Goal: Contribute content: Add original content to the website for others to see

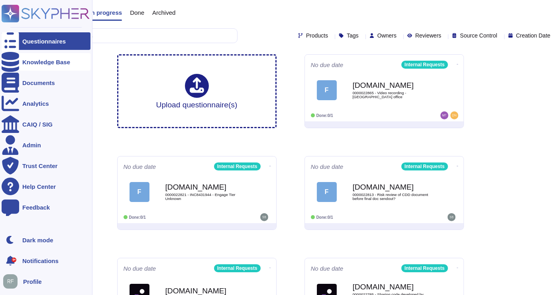
click at [10, 59] on icon at bounding box center [11, 62] width 18 height 20
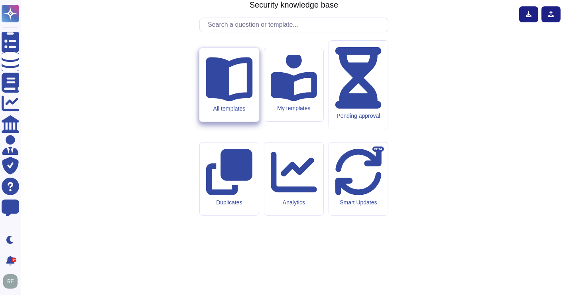
click at [242, 112] on div "All templates" at bounding box center [229, 108] width 47 height 7
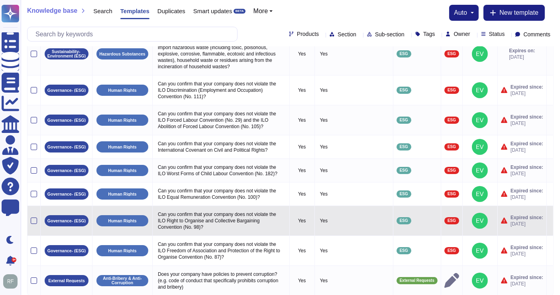
scroll to position [82, 0]
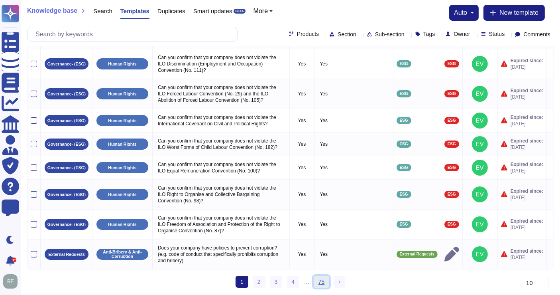
click at [317, 279] on link "75" at bounding box center [322, 282] width 16 height 12
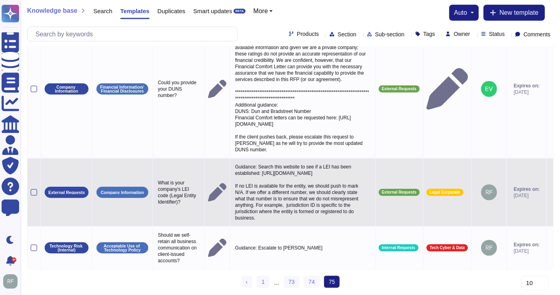
scroll to position [800, 0]
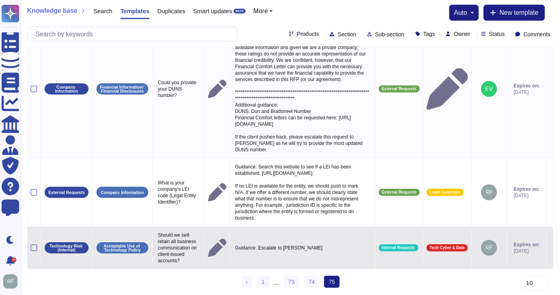
click at [292, 242] on p "Guidance: Escalate to [PERSON_NAME]" at bounding box center [302, 247] width 139 height 10
type textarea "Guidance: Escalate to [PERSON_NAME]"
click at [270, 242] on p "Guidance: Escalate to [PERSON_NAME]" at bounding box center [302, 247] width 139 height 10
drag, startPoint x: 330, startPoint y: 239, endPoint x: 262, endPoint y: 239, distance: 68.6
click at [262, 242] on textarea "Guidance: Escalate to [PERSON_NAME]" at bounding box center [301, 249] width 137 height 14
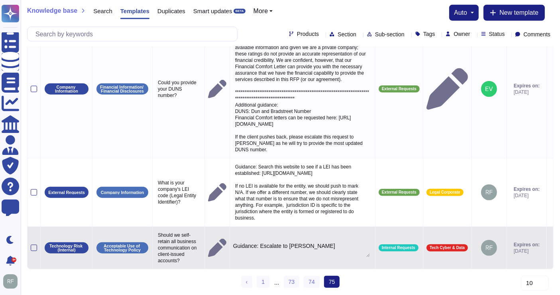
type textarea "Guidance: while our policy encourages all work to occur on McKinsey licensed sy…"
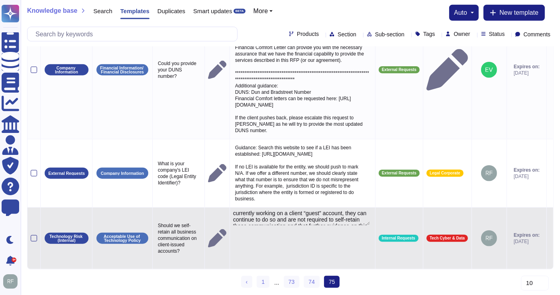
scroll to position [0, 0]
click at [548, 250] on td at bounding box center [550, 238] width 7 height 62
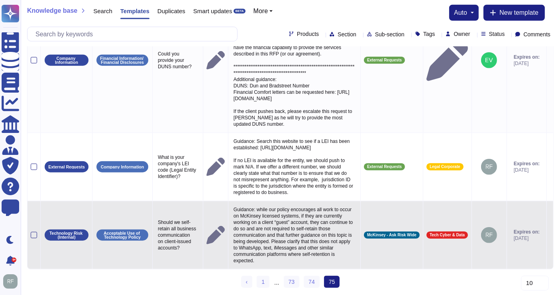
scroll to position [800, 0]
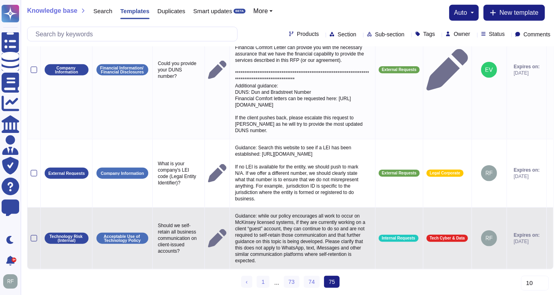
click at [550, 238] on icon at bounding box center [550, 238] width 0 height 0
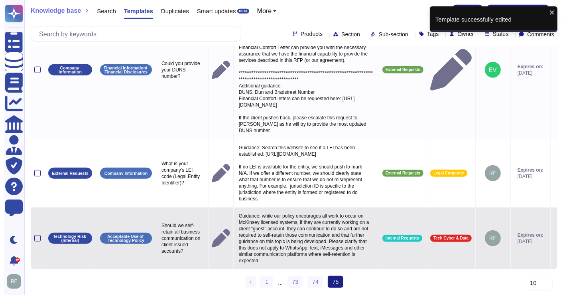
scroll to position [819, 0]
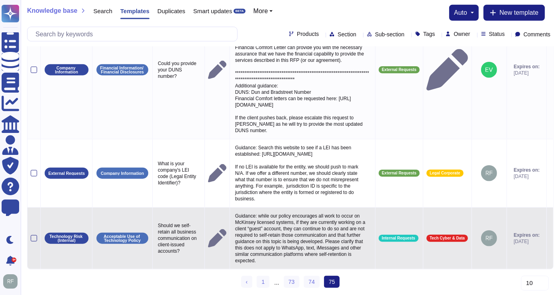
click at [550, 238] on icon at bounding box center [550, 238] width 0 height 0
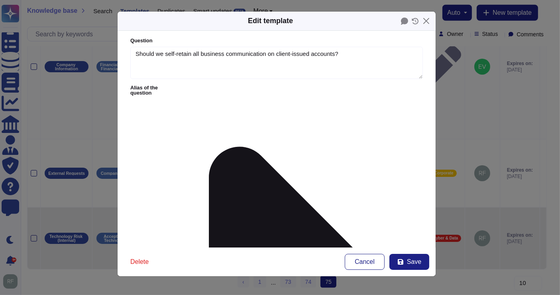
type textarea "Should we self-retain all business communication on client-issued accounts?"
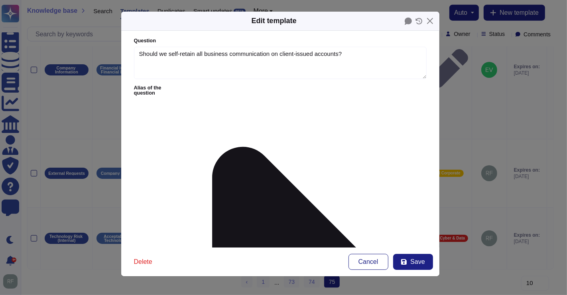
drag, startPoint x: 226, startPoint y: 130, endPoint x: 258, endPoint y: 130, distance: 32.7
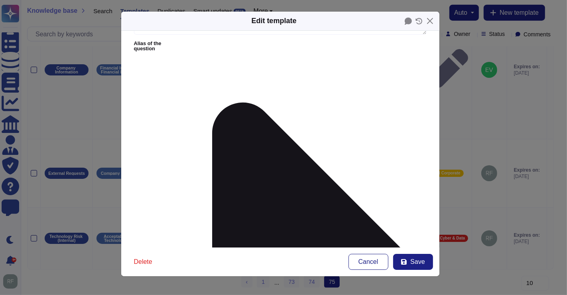
scroll to position [35, 0]
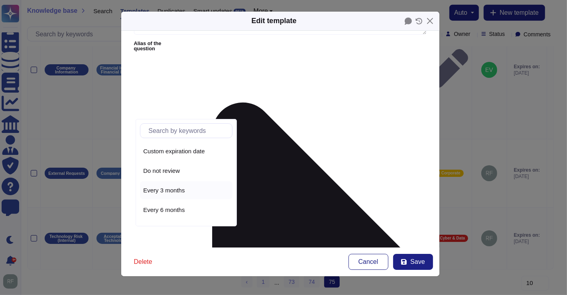
click at [165, 188] on span "Every 3 months" at bounding box center [163, 190] width 41 height 7
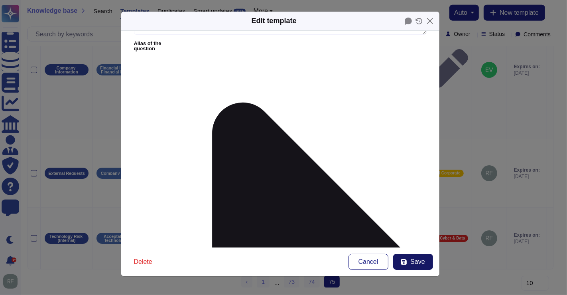
click at [415, 261] on span "Save" at bounding box center [417, 261] width 14 height 6
type textarea "Guidance: while our policy encourages all work to occur on McKinsey licensed sy…"
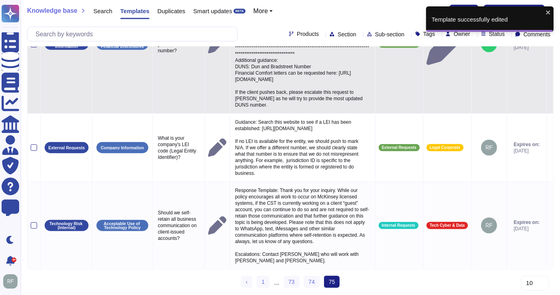
scroll to position [845, 0]
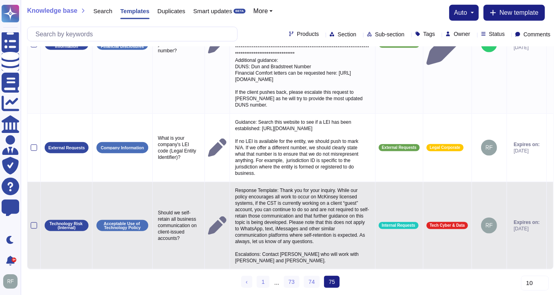
click at [284, 201] on p "Response Template: Thank you for your inquiry. While our policy encourages all …" at bounding box center [302, 225] width 139 height 81
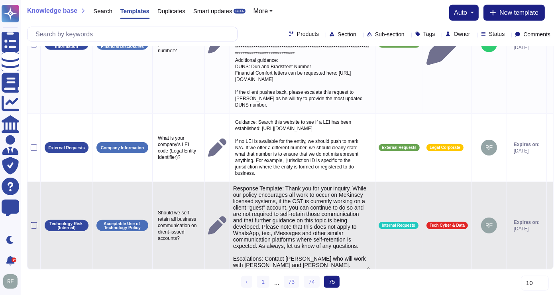
type textarea "Response Template: Thank you for your inquiry. While our policy encourages all …"
drag, startPoint x: 287, startPoint y: 182, endPoint x: 329, endPoint y: 260, distance: 88.0
click at [329, 260] on textarea "Response Template: Thank you for your inquiry. While our policy encourages all …" at bounding box center [301, 227] width 137 height 85
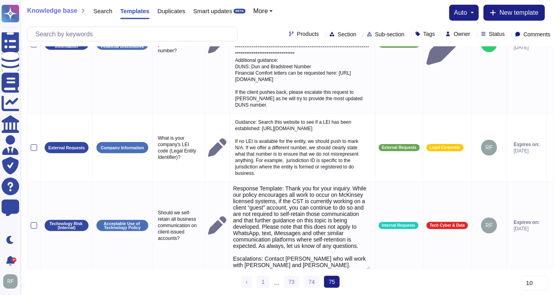
scroll to position [845, 0]
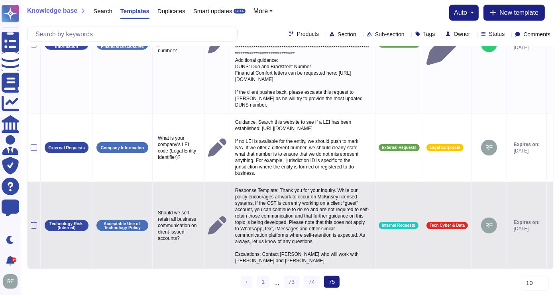
click at [173, 215] on p "Should we self-retain all business communication on client-issued accounts?" at bounding box center [178, 225] width 45 height 36
type textarea "Should we self-retain all business communication on client-issued accounts?"
click at [173, 217] on textarea "Should we self-retain all business communication on client-issued accounts?" at bounding box center [178, 227] width 45 height 40
drag, startPoint x: 179, startPoint y: 229, endPoint x: 322, endPoint y: 208, distance: 144.8
click at [153, 203] on td "Should we self-retain all business communication on client-issued accounts? Sho…" at bounding box center [179, 225] width 52 height 87
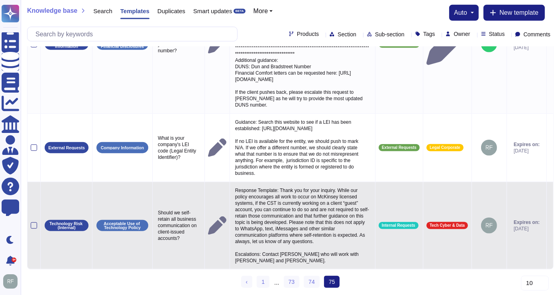
click at [293, 221] on p "Response Template: Thank you for your inquiry. While our policy encourages all …" at bounding box center [302, 225] width 139 height 81
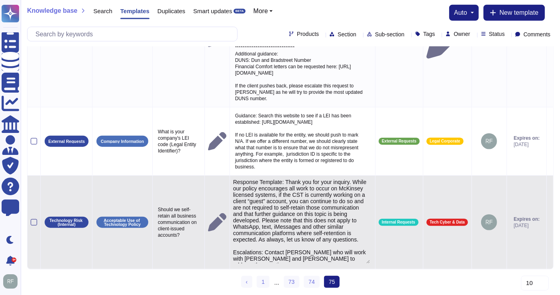
scroll to position [11, 0]
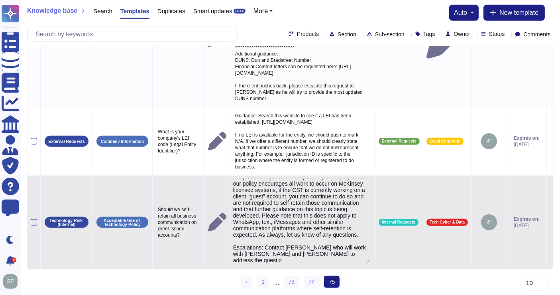
type textarea "Response Template: Thank you for your inquiry. While our policy encourages all …"
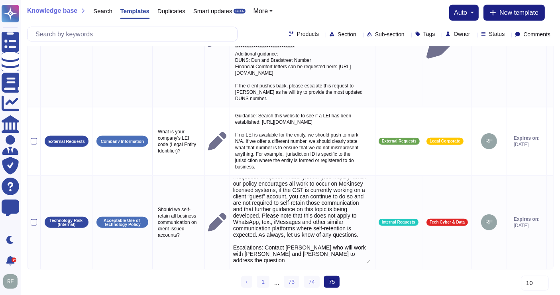
scroll to position [893, 0]
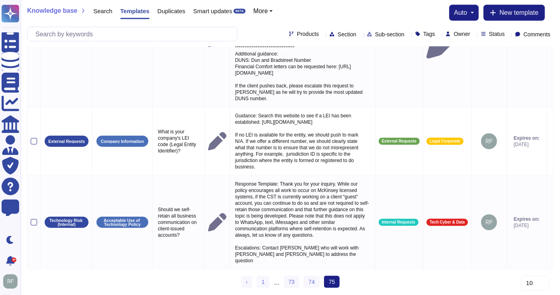
scroll to position [845, 0]
